Goal: Task Accomplishment & Management: Manage account settings

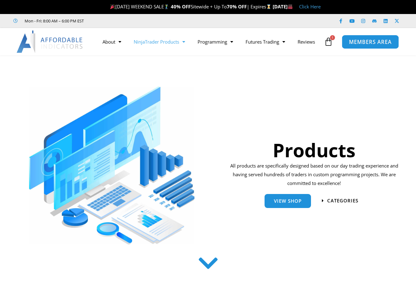
click at [350, 43] on span "MEMBERS AREA" at bounding box center [370, 41] width 43 height 5
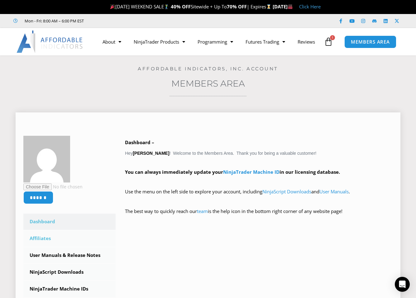
click at [49, 241] on link "Affiliates" at bounding box center [69, 239] width 92 height 16
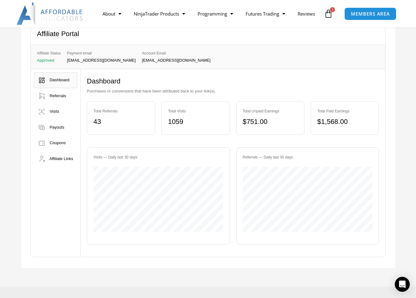
scroll to position [62, 0]
